Goal: Task Accomplishment & Management: Complete application form

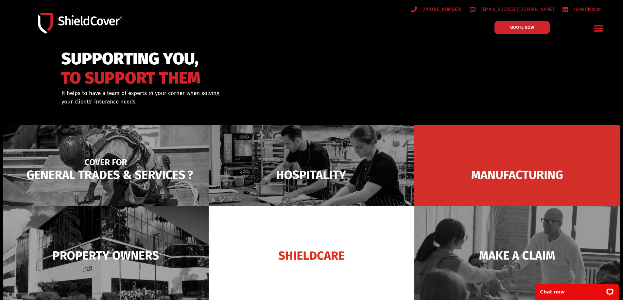
click at [129, 164] on img at bounding box center [105, 175] width 205 height 100
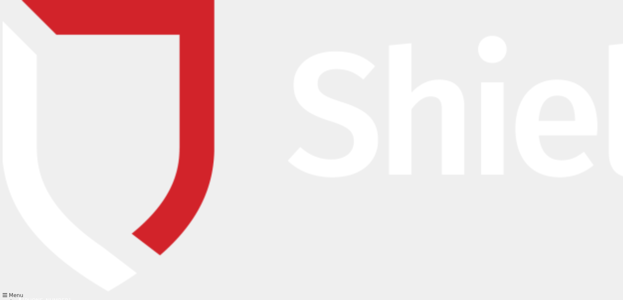
type input "Jordan"
type input "Karavendzas"
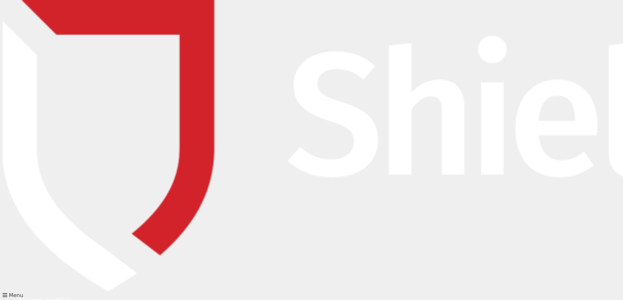
type input "[EMAIL_ADDRESS][DOMAIN_NAME]"
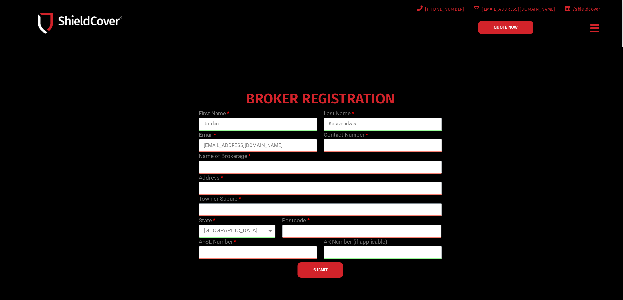
click at [370, 144] on input "text" at bounding box center [383, 145] width 118 height 13
type input "0394251333"
click at [258, 169] on input "text" at bounding box center [320, 167] width 243 height 13
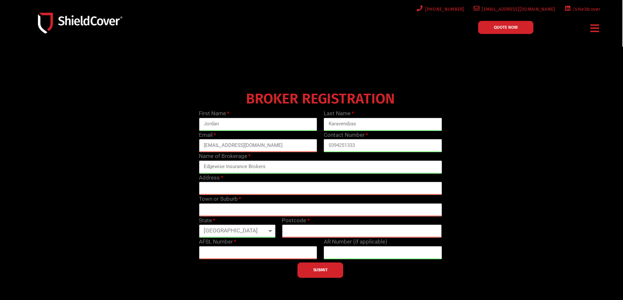
type input "Edgewise Insurance Brokers"
click at [224, 187] on input "text" at bounding box center [320, 188] width 243 height 13
type input "[STREET_ADDRESS]"
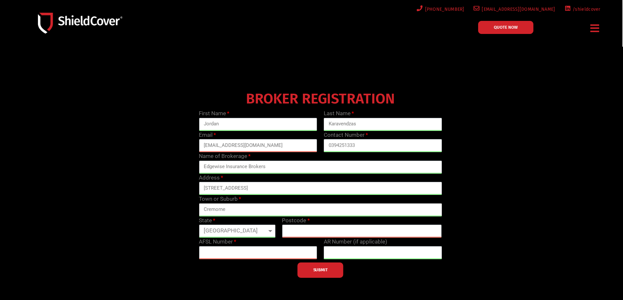
type input "Cremorne"
click at [233, 233] on select "[GEOGRAPHIC_DATA] [GEOGRAPHIC_DATA] [GEOGRAPHIC_DATA] [GEOGRAPHIC_DATA] [GEOGRA…" at bounding box center [237, 231] width 77 height 13
select select "VIC"
click at [199, 225] on select "[GEOGRAPHIC_DATA] [GEOGRAPHIC_DATA] [GEOGRAPHIC_DATA] [GEOGRAPHIC_DATA] [GEOGRA…" at bounding box center [237, 231] width 77 height 13
click at [299, 228] on input "text" at bounding box center [362, 231] width 160 height 13
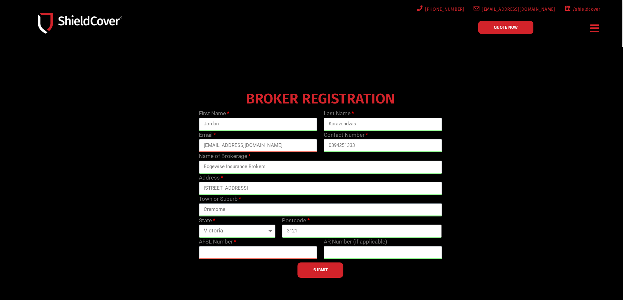
type input "3121"
click at [252, 255] on input "text" at bounding box center [258, 253] width 118 height 13
click at [265, 257] on input "text" at bounding box center [258, 253] width 118 height 13
type input "307654"
click at [365, 252] on input "text" at bounding box center [383, 253] width 118 height 13
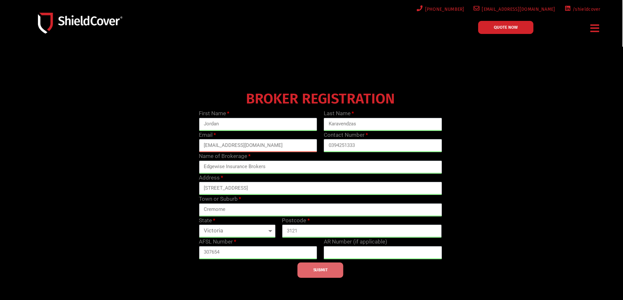
click at [333, 271] on button "SUBMIT" at bounding box center [321, 270] width 46 height 15
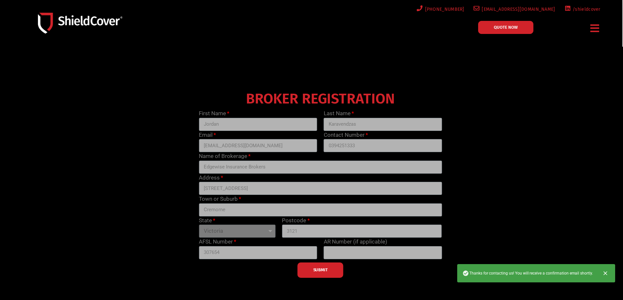
click at [313, 276] on div "SUBMIT" at bounding box center [320, 269] width 249 height 19
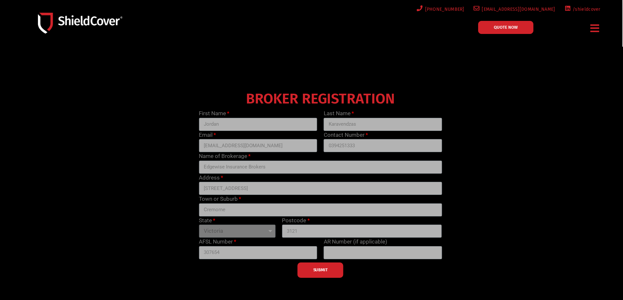
click at [314, 272] on div "SUBMIT" at bounding box center [320, 269] width 249 height 19
